Goal: Task Accomplishment & Management: Complete application form

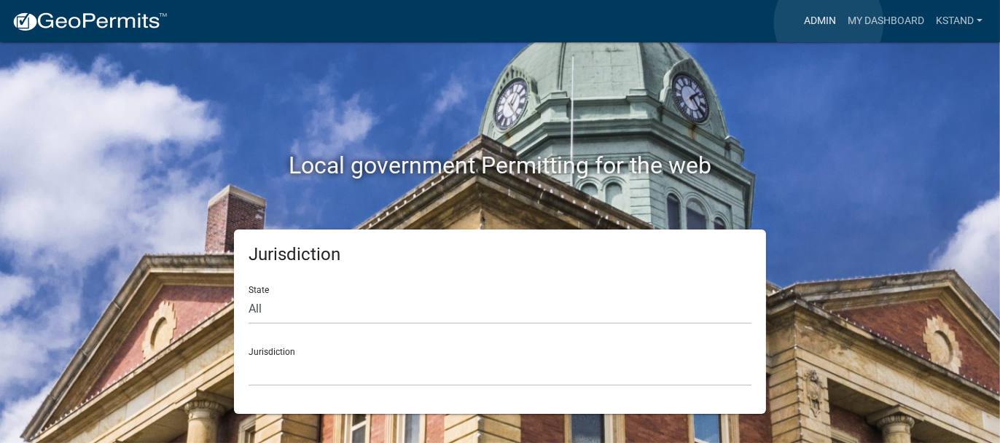
click at [829, 23] on link "Admin" at bounding box center [820, 21] width 44 height 28
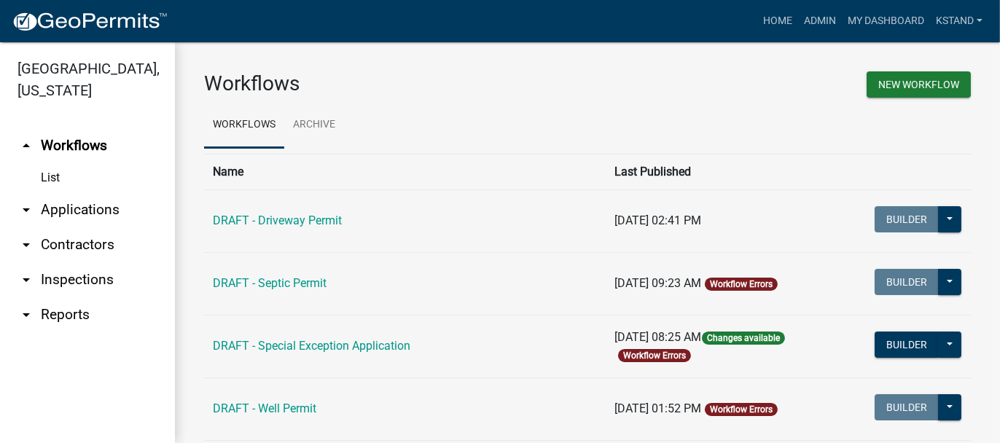
click at [76, 212] on link "arrow_drop_down Applications" at bounding box center [87, 209] width 175 height 35
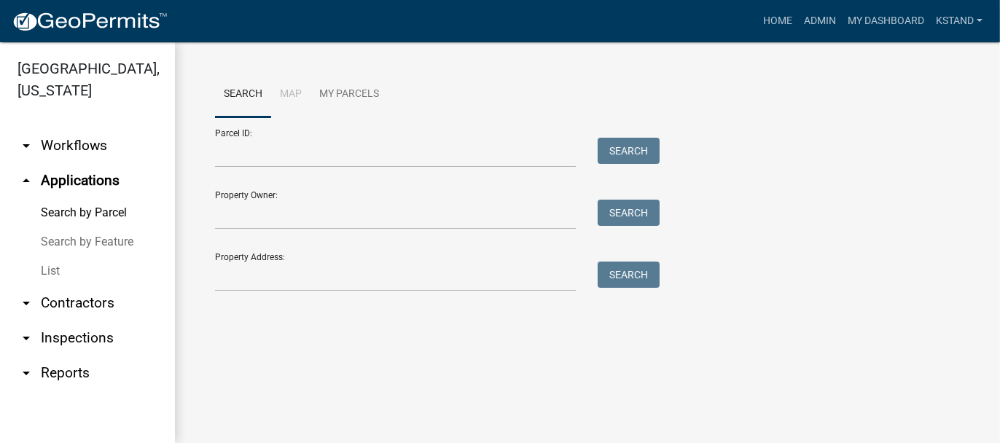
click at [42, 270] on link "List" at bounding box center [87, 271] width 175 height 29
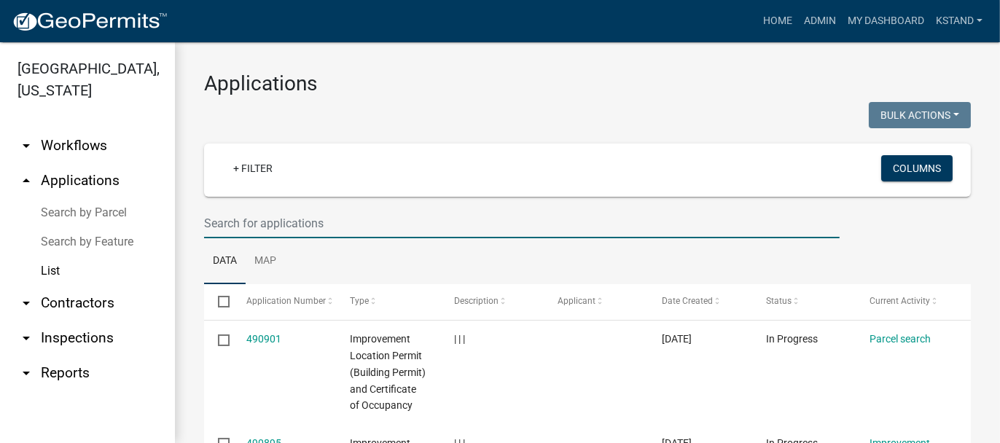
click at [233, 221] on input "text" at bounding box center [522, 223] width 636 height 30
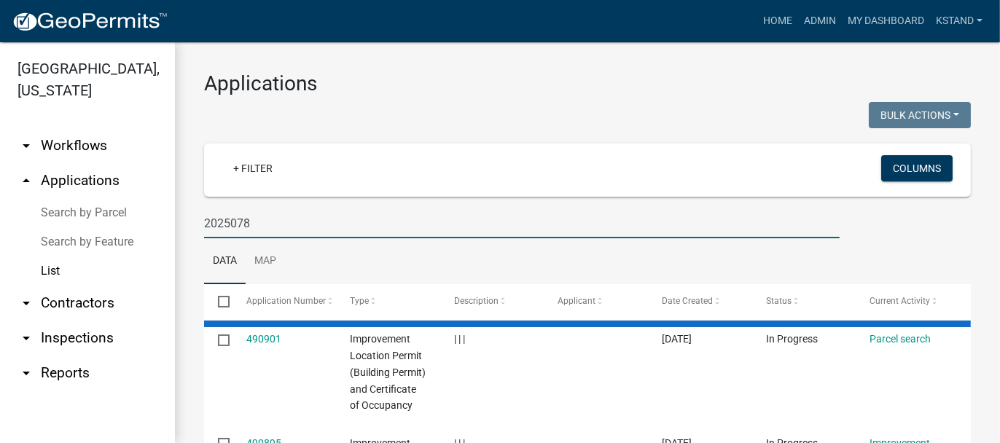
click at [230, 222] on input "2025078" at bounding box center [522, 223] width 636 height 30
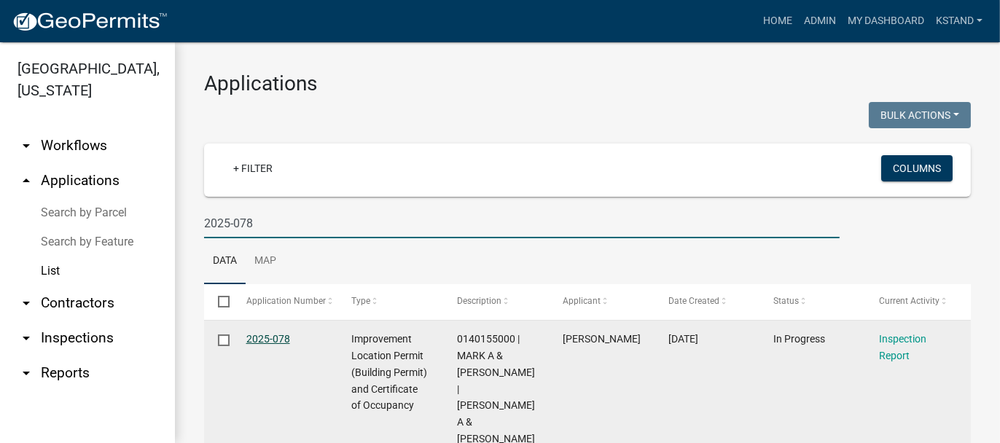
type input "2025-078"
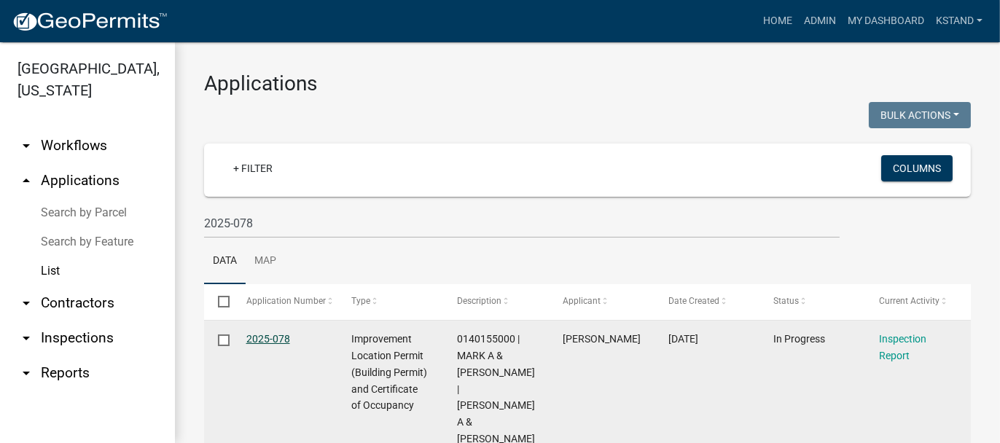
click at [266, 343] on link "2025-078" at bounding box center [268, 339] width 44 height 12
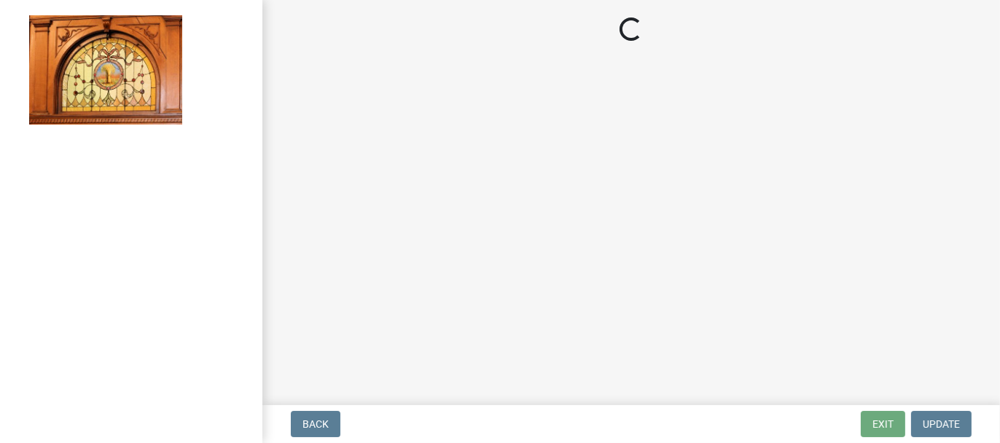
select select "62bb873c-c571-4454-ac8a-8c216551e2a3"
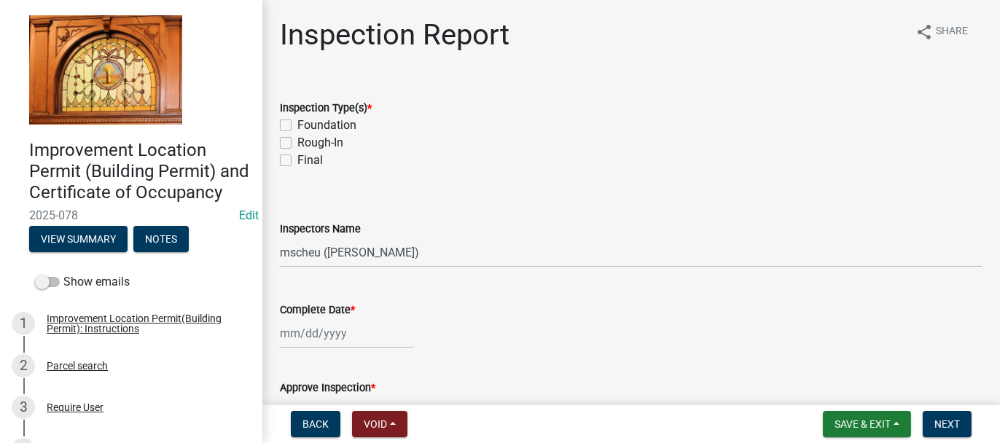
click at [297, 161] on label "Final" at bounding box center [310, 160] width 26 height 17
click at [297, 161] on input "Final" at bounding box center [301, 156] width 9 height 9
checkbox input "true"
checkbox input "false"
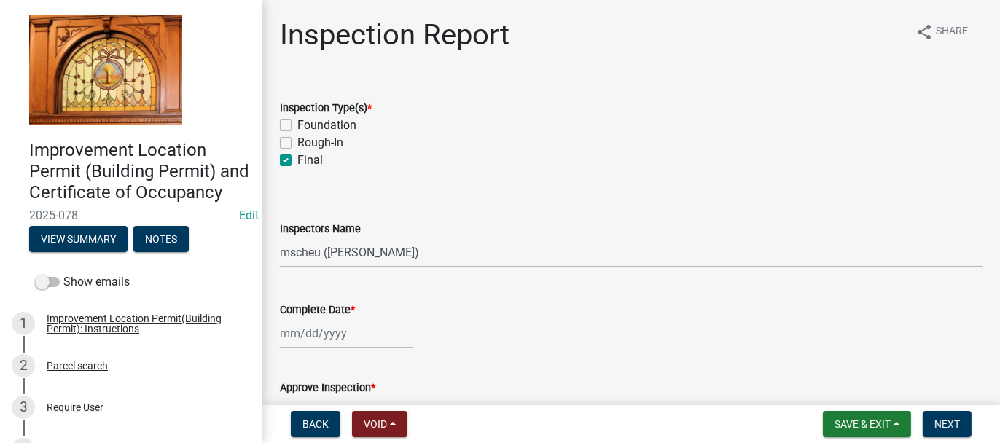
checkbox input "true"
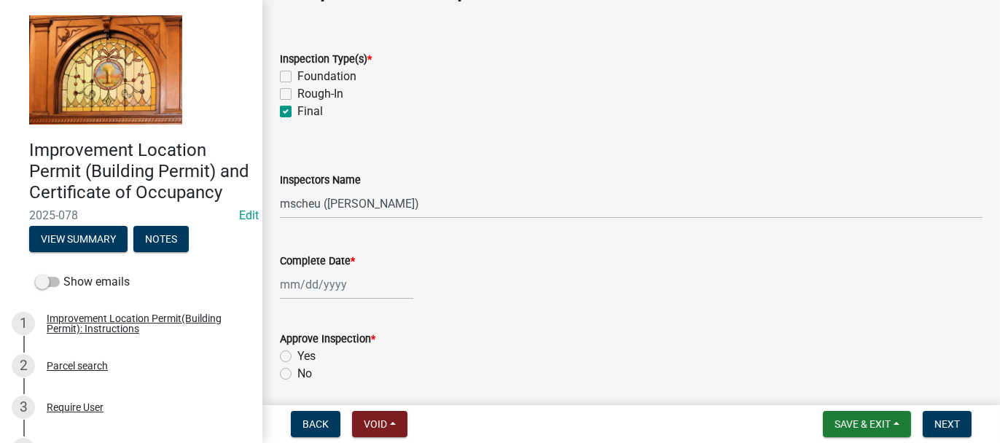
scroll to position [73, 0]
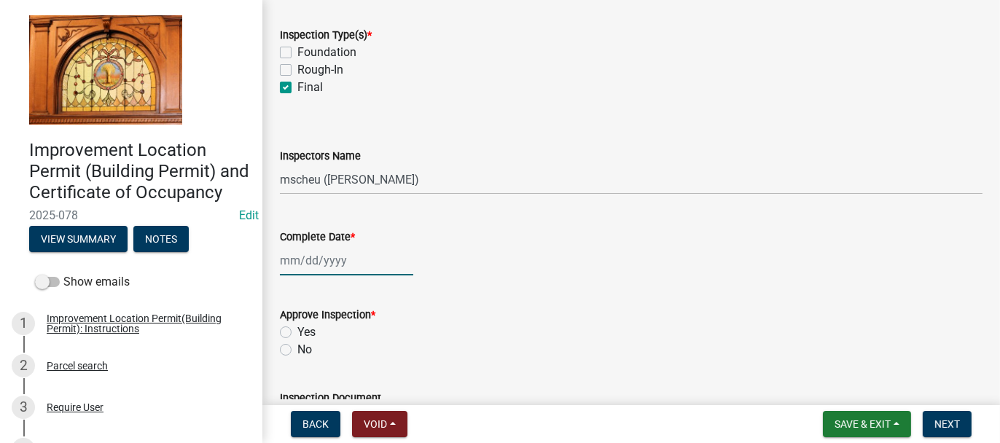
click at [284, 263] on div at bounding box center [346, 261] width 133 height 30
select select "10"
select select "2025"
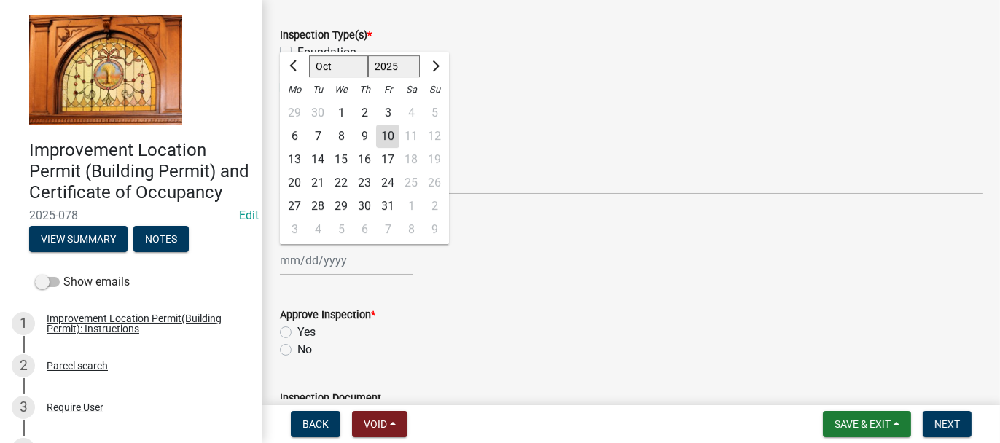
click at [321, 138] on div "7" at bounding box center [317, 136] width 23 height 23
type input "[DATE]"
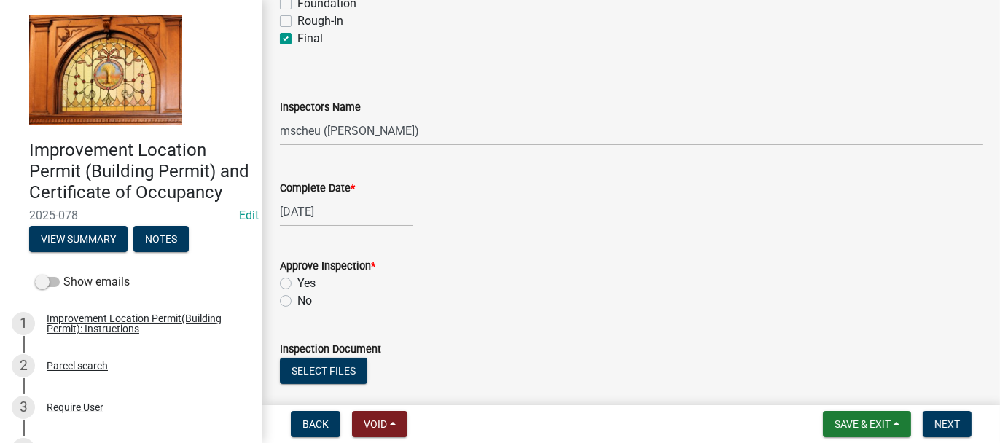
scroll to position [146, 0]
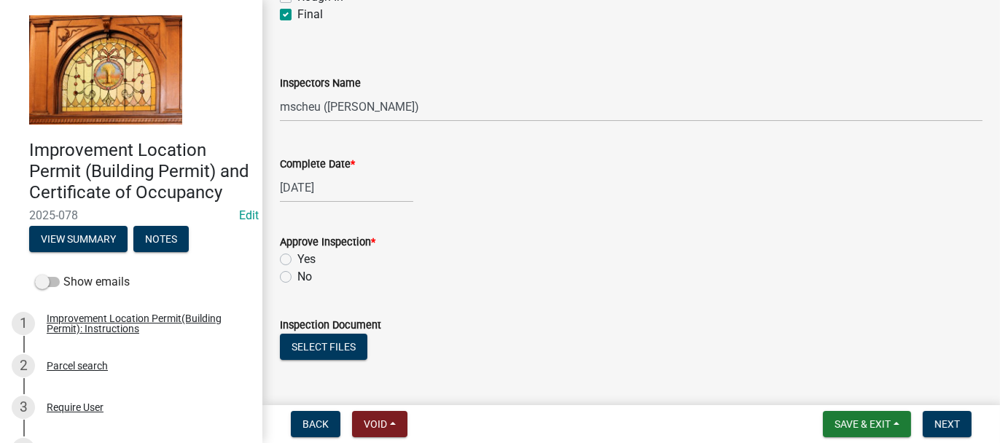
click at [297, 257] on label "Yes" at bounding box center [306, 259] width 18 height 17
click at [297, 257] on input "Yes" at bounding box center [301, 255] width 9 height 9
radio input "true"
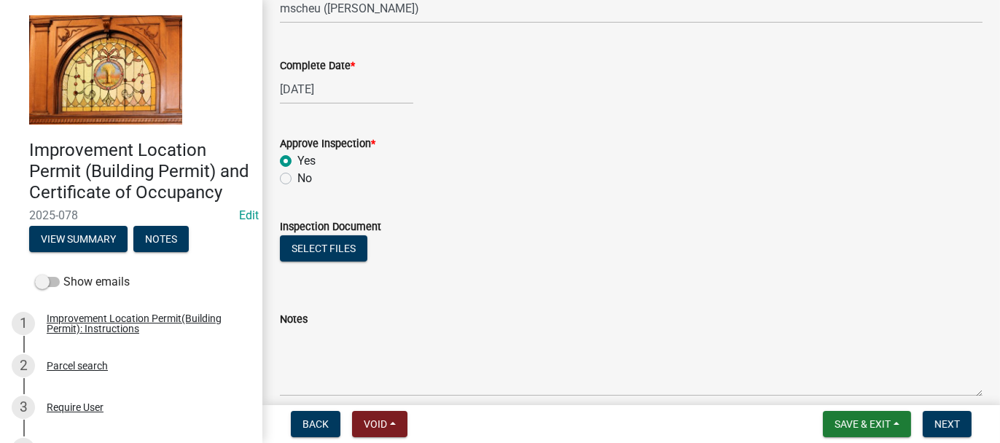
scroll to position [292, 0]
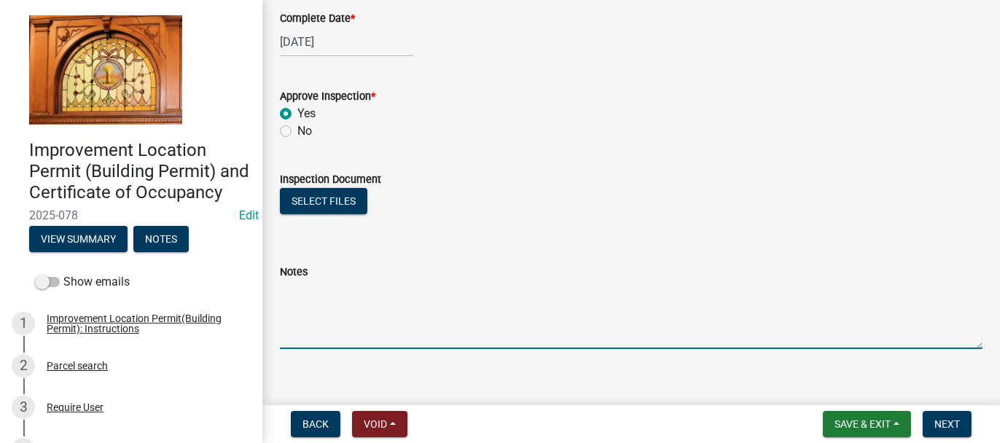
click at [281, 305] on textarea "Notes" at bounding box center [631, 315] width 703 height 69
type textarea "FINAL INSPECTION [DATE]"
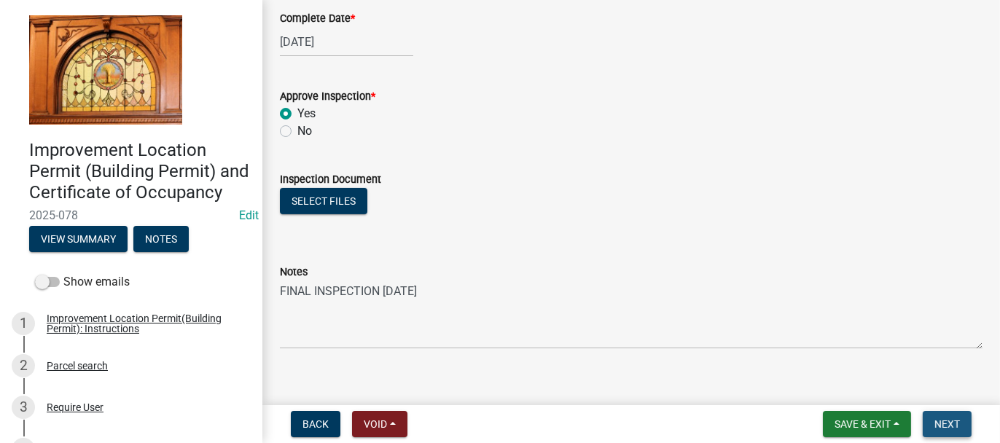
click at [940, 422] on span "Next" at bounding box center [947, 424] width 26 height 12
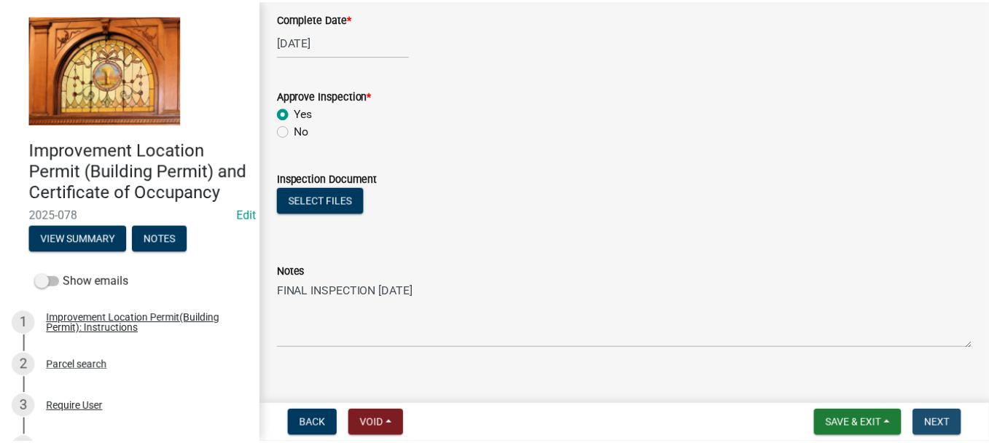
scroll to position [0, 0]
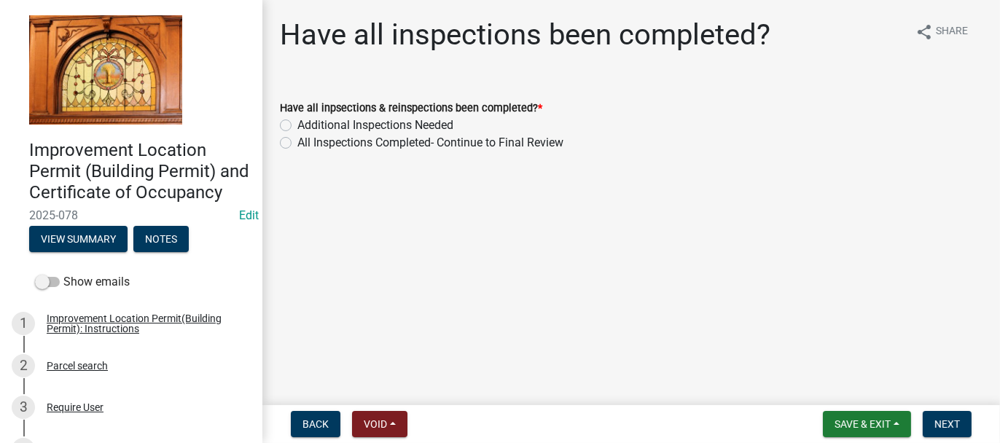
click at [297, 141] on label "All Inspections Completed- Continue to Final Review" at bounding box center [430, 142] width 266 height 17
click at [297, 141] on input "All Inspections Completed- Continue to Final Review" at bounding box center [301, 138] width 9 height 9
radio input "true"
click at [958, 427] on span "Next" at bounding box center [947, 424] width 26 height 12
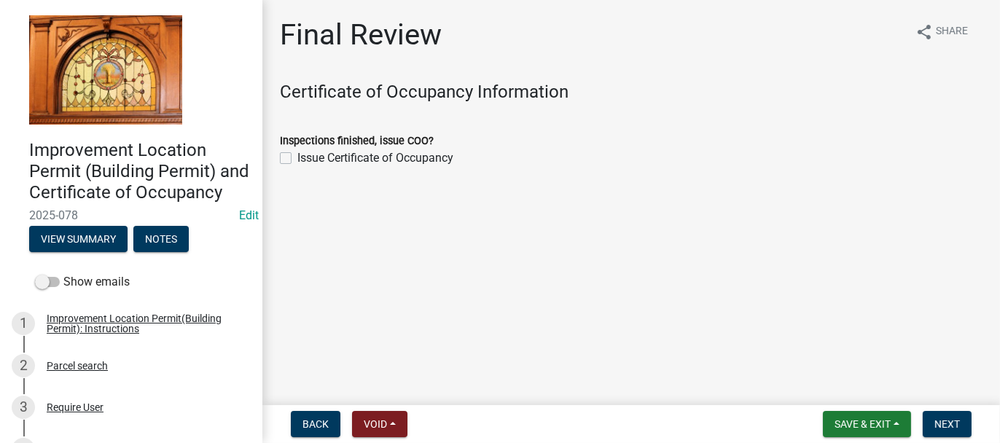
click at [297, 157] on label "Issue Certificate of Occupancy" at bounding box center [375, 157] width 156 height 17
click at [297, 157] on input "Issue Certificate of Occupancy" at bounding box center [301, 153] width 9 height 9
checkbox input "true"
click at [945, 422] on span "Next" at bounding box center [947, 424] width 26 height 12
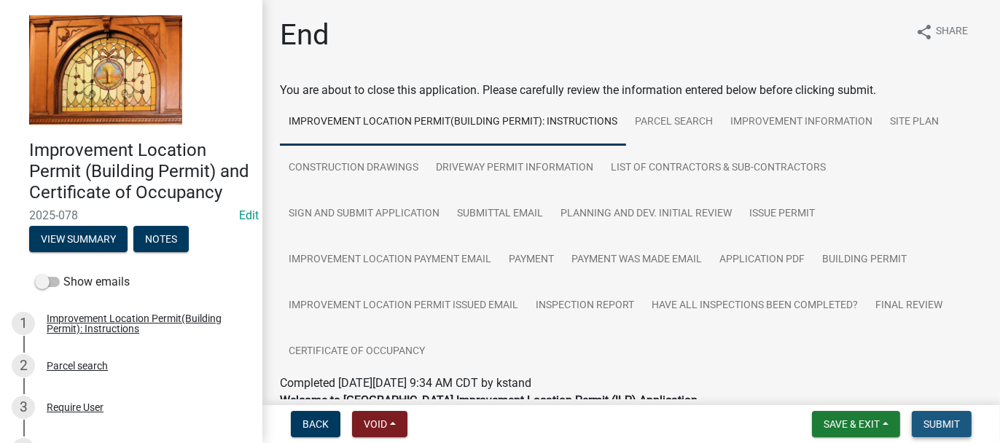
click at [942, 423] on span "Submit" at bounding box center [941, 424] width 36 height 12
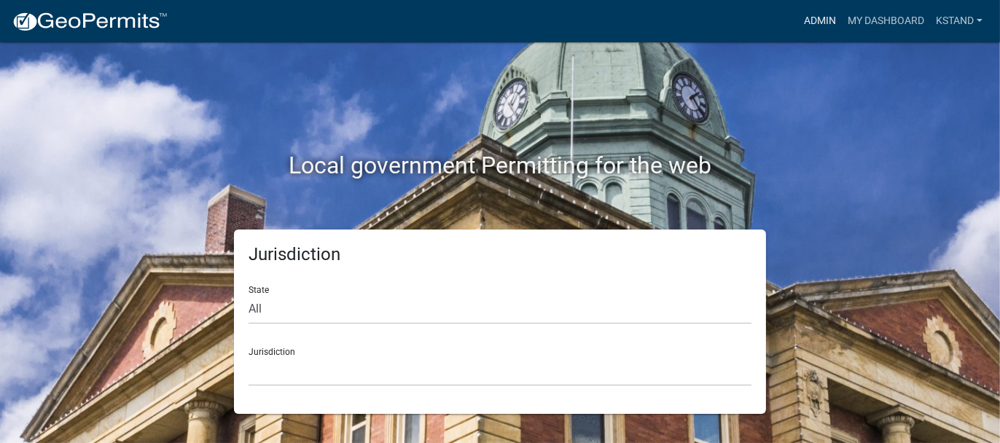
click at [817, 20] on link "Admin" at bounding box center [820, 21] width 44 height 28
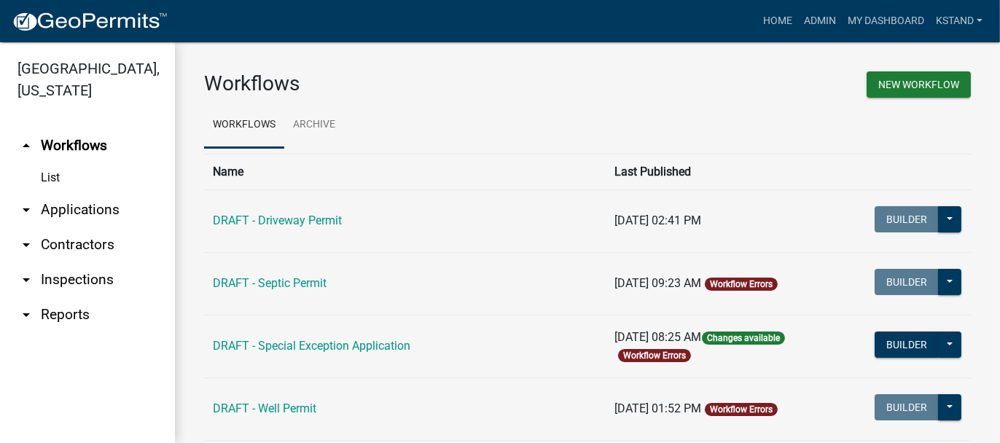
click at [93, 206] on link "arrow_drop_down Applications" at bounding box center [87, 209] width 175 height 35
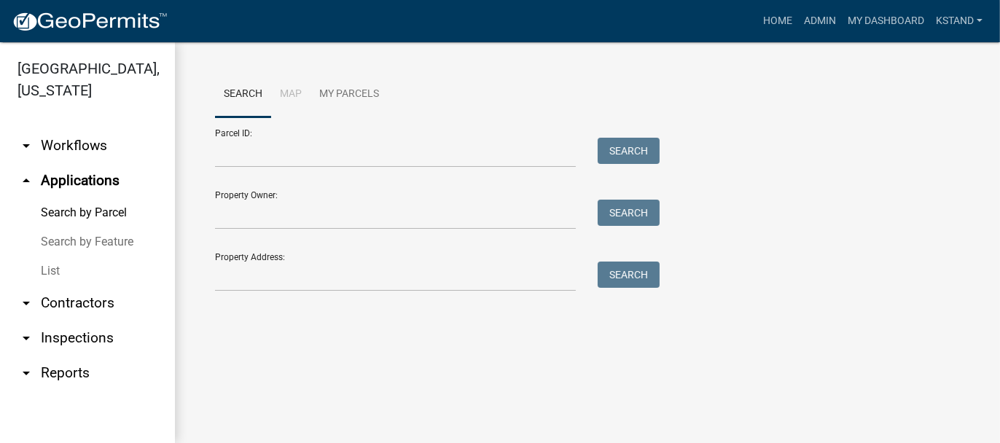
click at [44, 270] on link "List" at bounding box center [87, 271] width 175 height 29
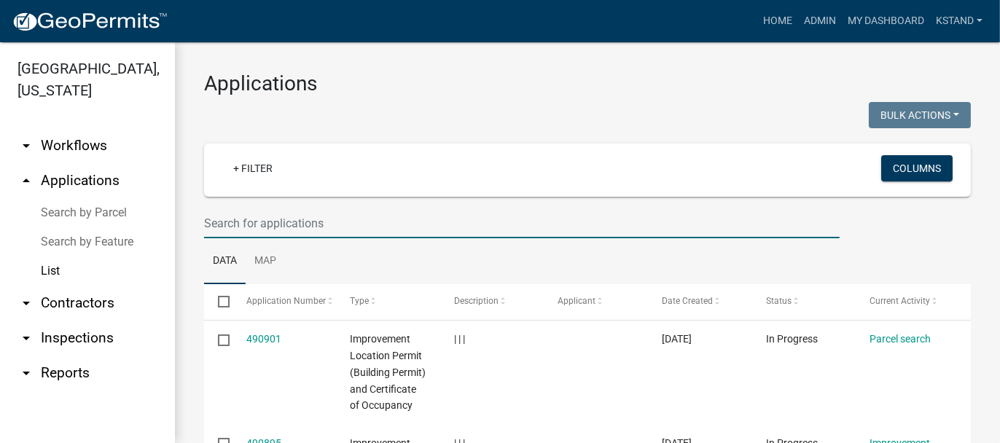
click at [230, 219] on input "text" at bounding box center [522, 223] width 636 height 30
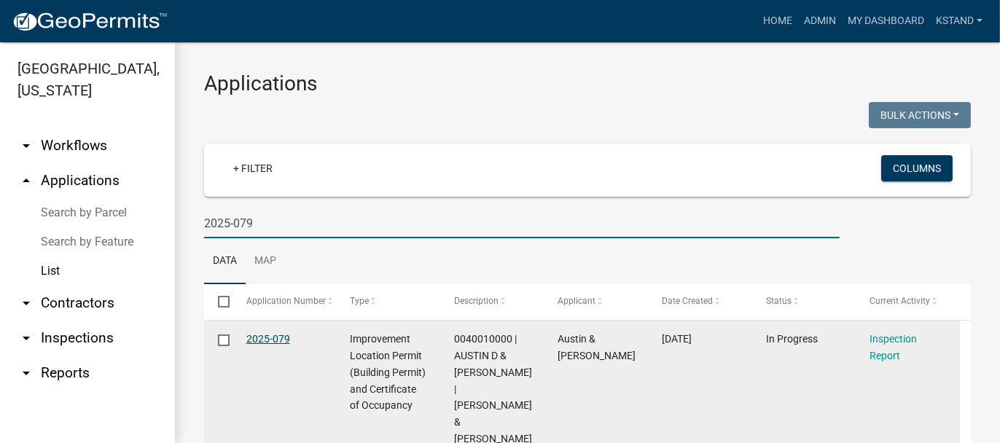
type input "2025-079"
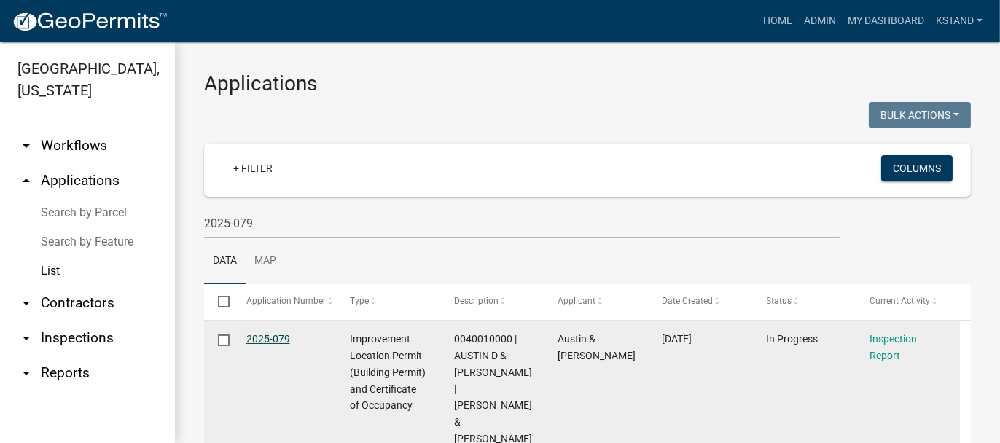
click at [278, 339] on link "2025-079" at bounding box center [268, 339] width 44 height 12
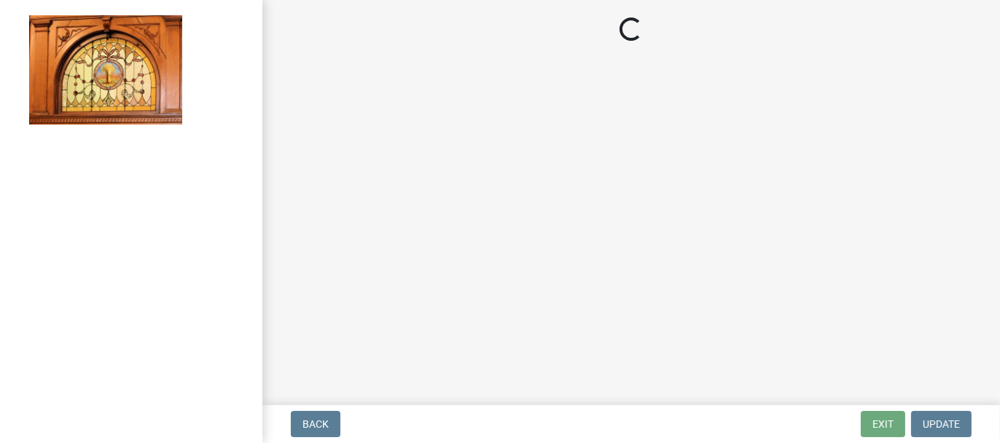
select select "62bb873c-c571-4454-ac8a-8c216551e2a3"
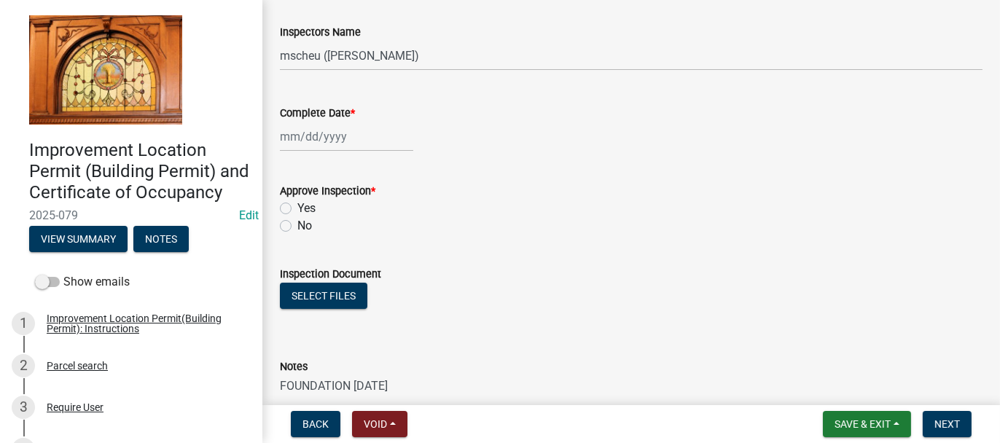
scroll to position [219, 0]
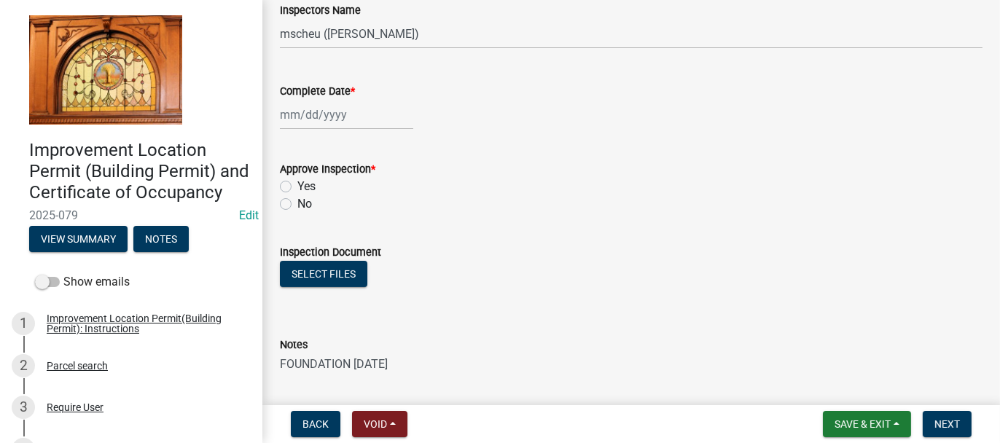
click at [425, 361] on textarea "FOUNDATION [DATE]" at bounding box center [631, 387] width 703 height 69
type textarea "FOUNDATION [DATE] ROUGH-IN [DATE]"
click at [858, 427] on span "Save & Exit" at bounding box center [862, 424] width 56 height 12
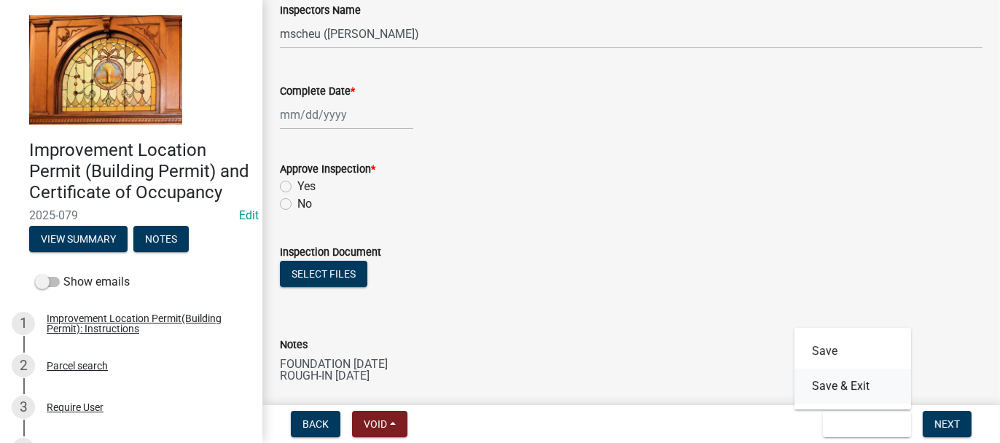
click at [840, 388] on button "Save & Exit" at bounding box center [852, 386] width 117 height 35
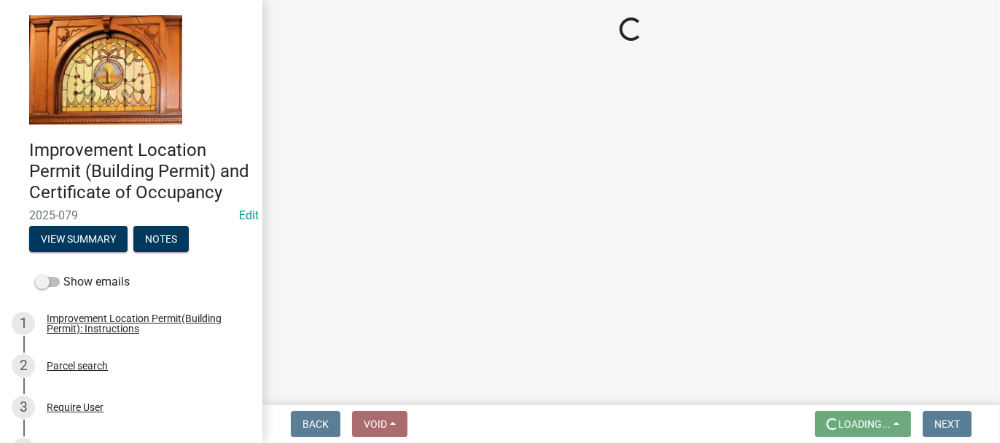
scroll to position [0, 0]
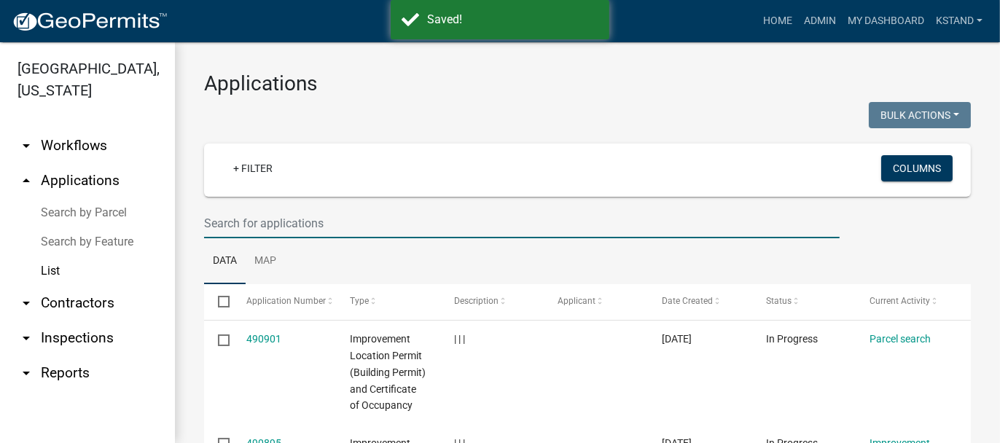
click at [273, 219] on input "text" at bounding box center [522, 223] width 636 height 30
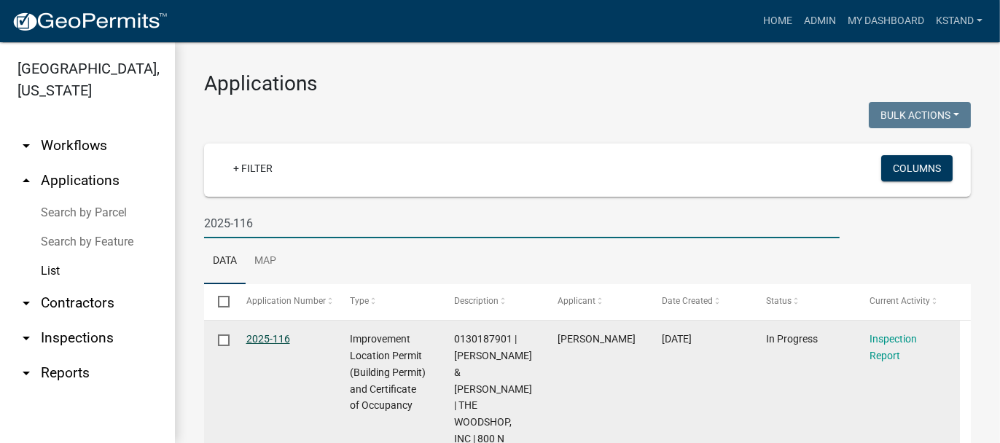
type input "2025-116"
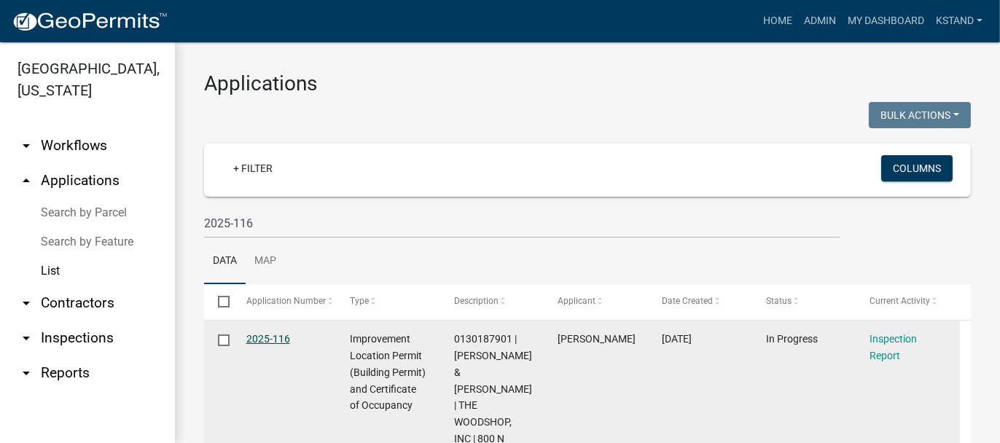
click at [249, 335] on link "2025-116" at bounding box center [268, 339] width 44 height 12
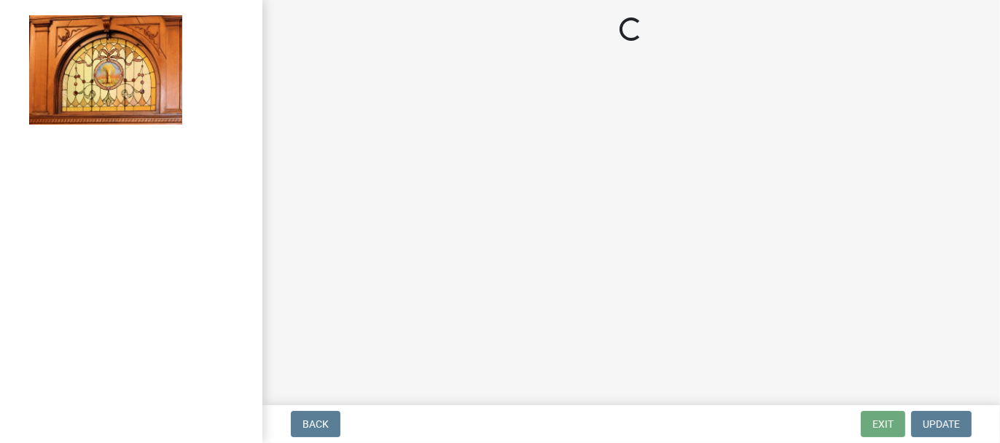
select select "62bb873c-c571-4454-ac8a-8c216551e2a3"
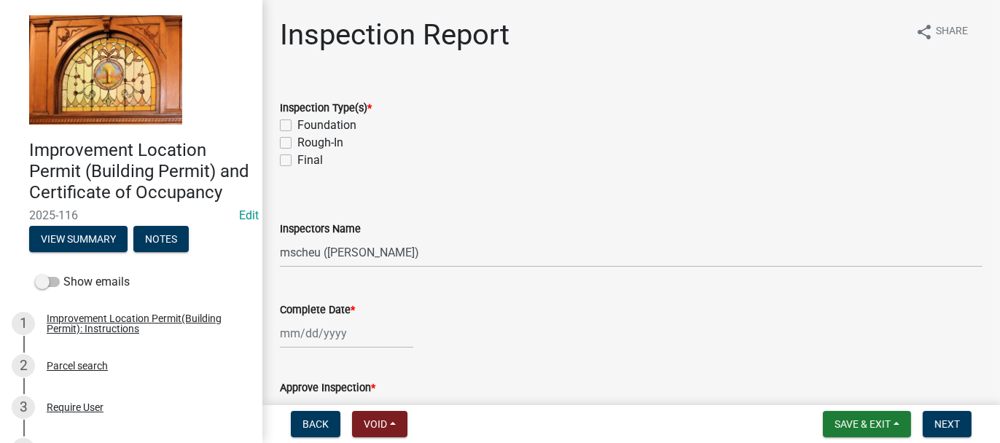
click at [297, 160] on label "Final" at bounding box center [310, 160] width 26 height 17
click at [297, 160] on input "Final" at bounding box center [301, 156] width 9 height 9
checkbox input "true"
checkbox input "false"
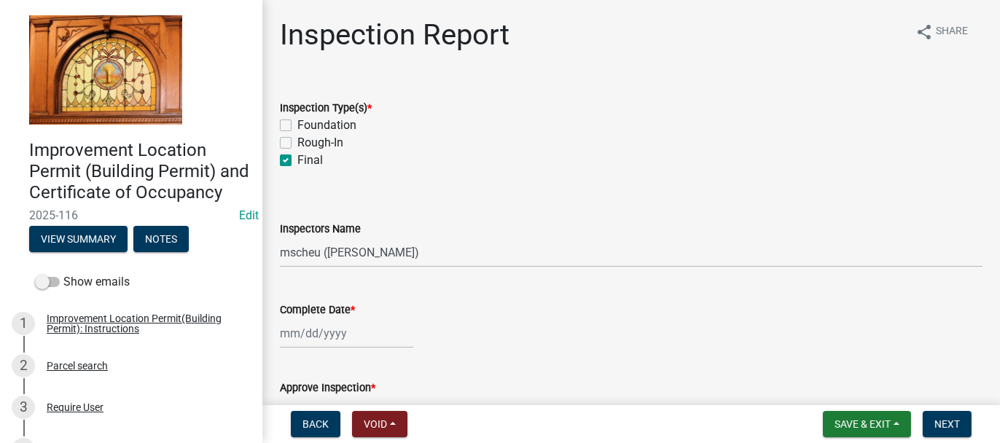
checkbox input "true"
click at [300, 329] on div at bounding box center [346, 333] width 133 height 30
select select "10"
select select "2025"
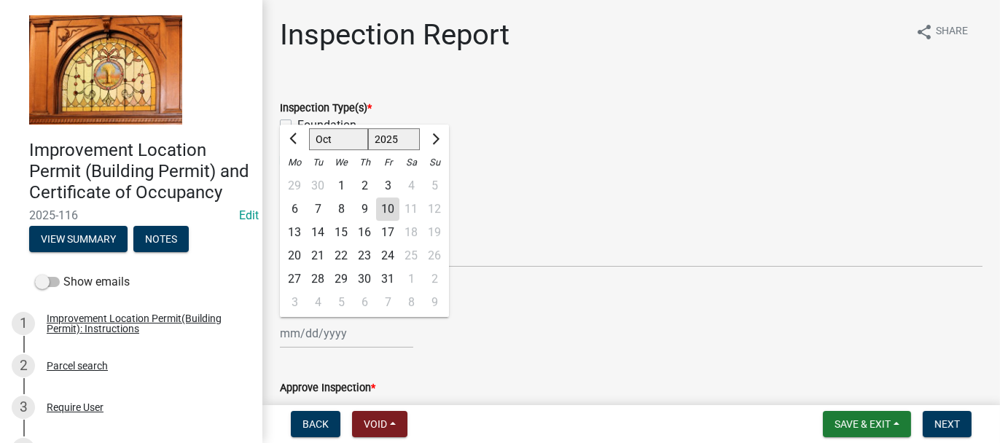
click at [317, 208] on div "7" at bounding box center [317, 209] width 23 height 23
type input "[DATE]"
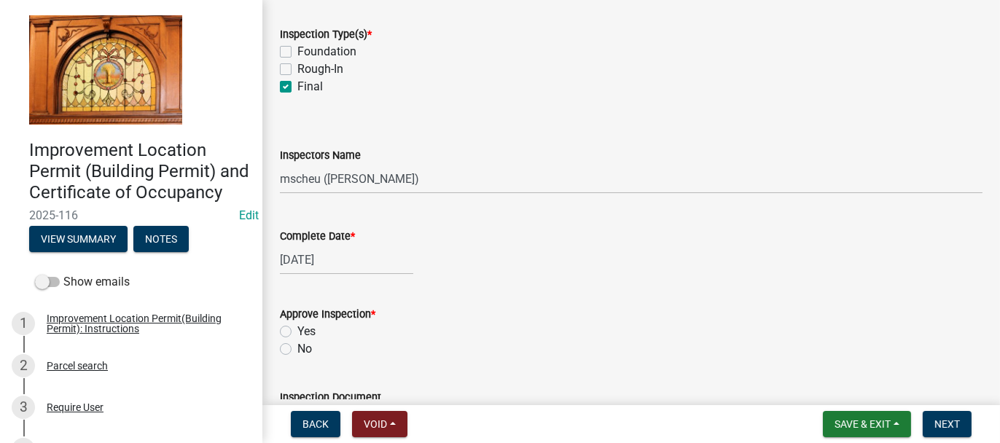
scroll to position [146, 0]
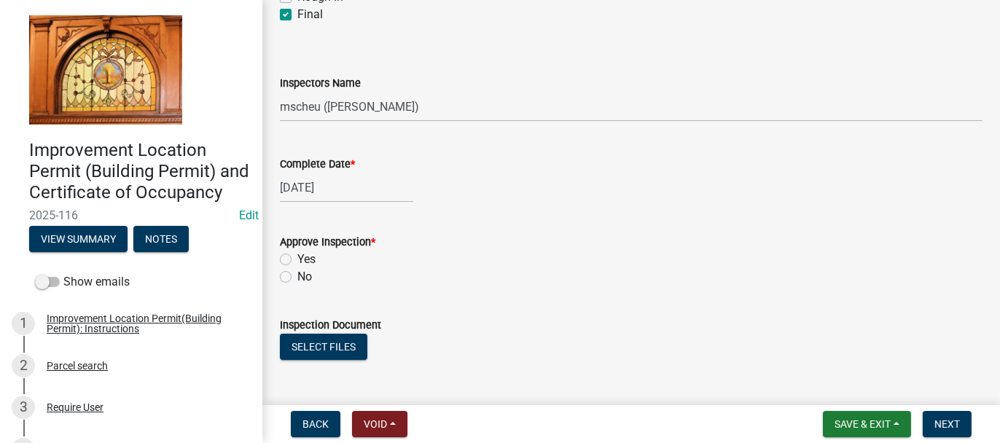
click at [297, 257] on label "Yes" at bounding box center [306, 259] width 18 height 17
click at [297, 257] on input "Yes" at bounding box center [301, 255] width 9 height 9
radio input "true"
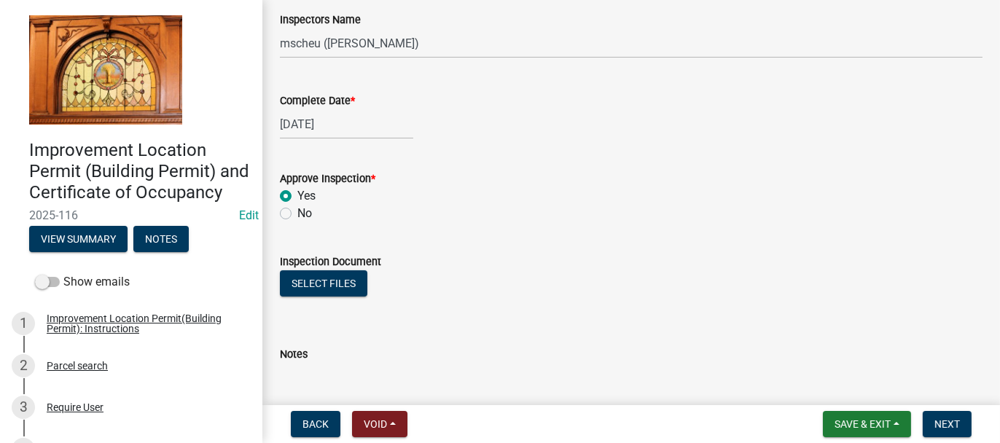
scroll to position [292, 0]
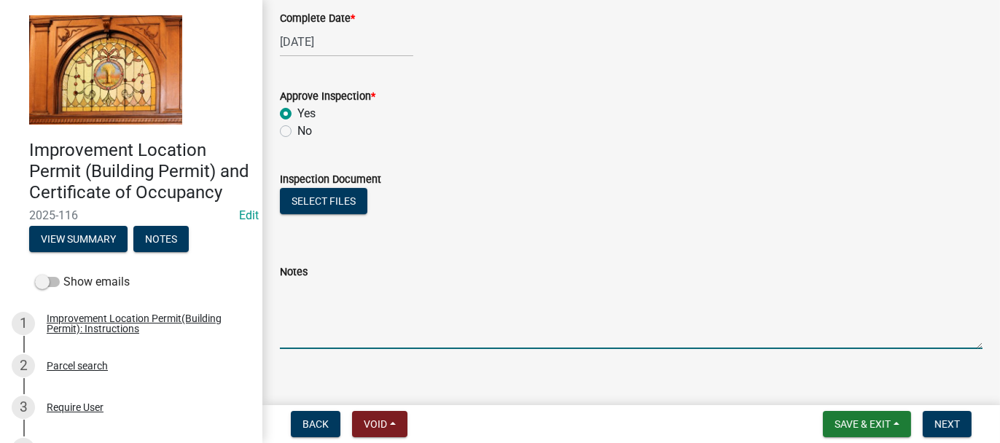
click at [286, 291] on textarea "Notes" at bounding box center [631, 315] width 703 height 69
type textarea "FINAL INSPECTION [DATE]"
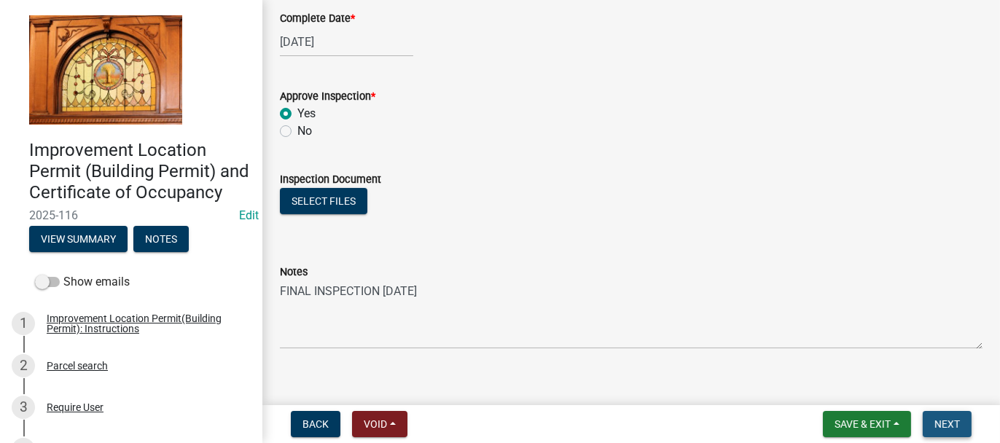
click at [947, 418] on span "Next" at bounding box center [947, 424] width 26 height 12
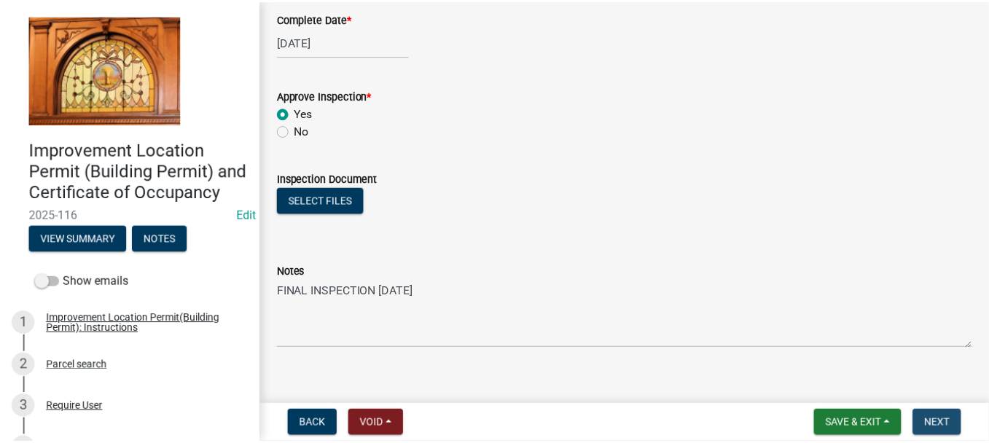
scroll to position [0, 0]
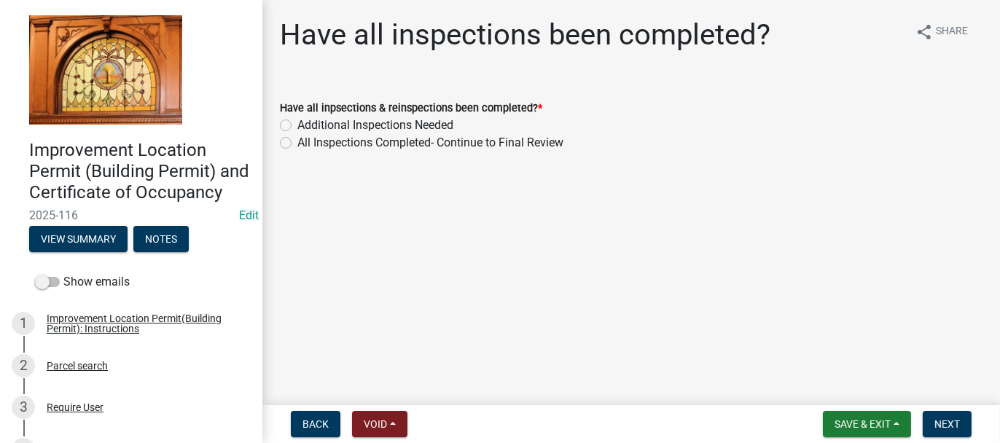
click at [297, 141] on label "All Inspections Completed- Continue to Final Review" at bounding box center [430, 142] width 266 height 17
click at [297, 141] on input "All Inspections Completed- Continue to Final Review" at bounding box center [301, 138] width 9 height 9
radio input "true"
click at [920, 431] on form "Save & Exit Save Save & Exit Next" at bounding box center [897, 424] width 160 height 26
click at [937, 428] on span "Next" at bounding box center [947, 424] width 26 height 12
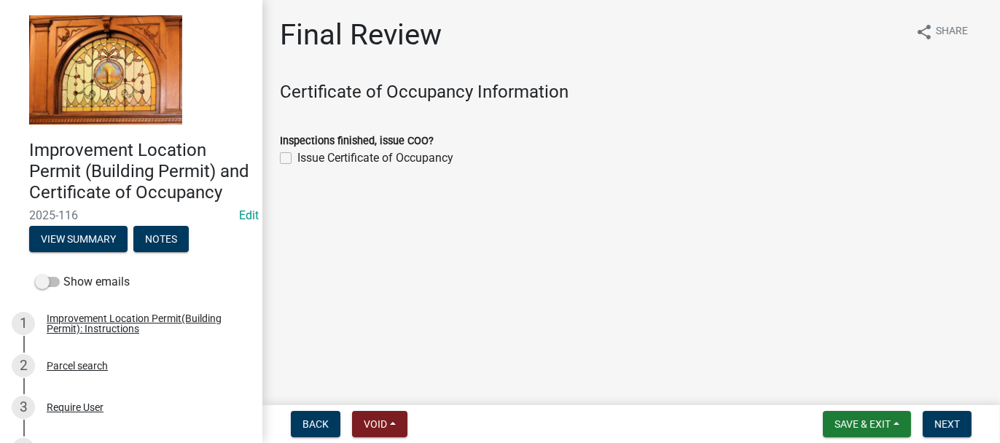
click at [297, 163] on label "Issue Certificate of Occupancy" at bounding box center [375, 157] width 156 height 17
click at [297, 159] on input "Issue Certificate of Occupancy" at bounding box center [301, 153] width 9 height 9
checkbox input "true"
click at [953, 418] on span "Next" at bounding box center [947, 424] width 26 height 12
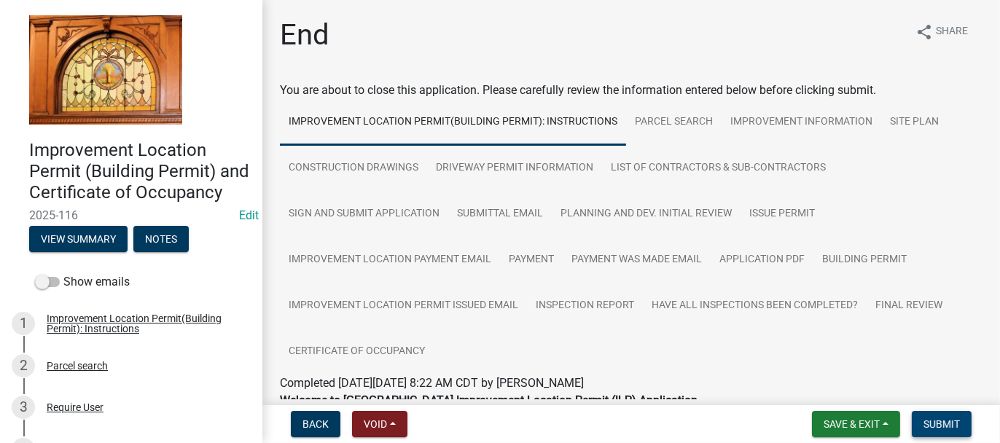
click at [927, 419] on span "Submit" at bounding box center [941, 424] width 36 height 12
